Goal: Task Accomplishment & Management: Use online tool/utility

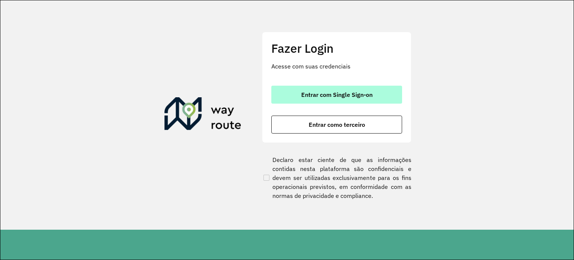
click at [344, 102] on button "Entrar com Single Sign-on" at bounding box center [336, 95] width 131 height 18
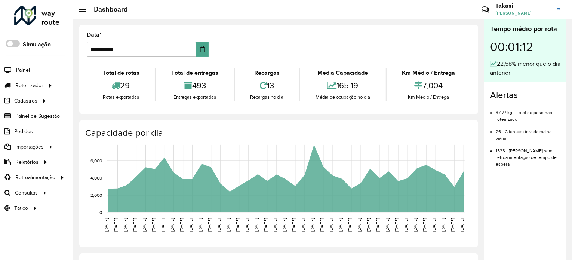
click at [345, 11] on hb-header "Dashboard Críticas? Dúvidas? Elogios? Sugestões? Entre em contato conosco! [PER…" at bounding box center [322, 9] width 498 height 19
click at [557, 7] on link "[PERSON_NAME]" at bounding box center [530, 9] width 71 height 19
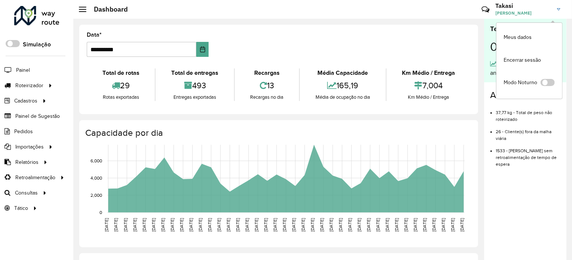
click at [557, 7] on link "[PERSON_NAME]" at bounding box center [530, 9] width 71 height 19
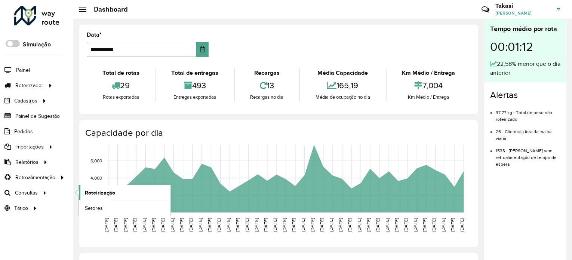
click at [93, 189] on span "Roteirização" at bounding box center [100, 193] width 30 height 8
